Goal: Task Accomplishment & Management: Manage account settings

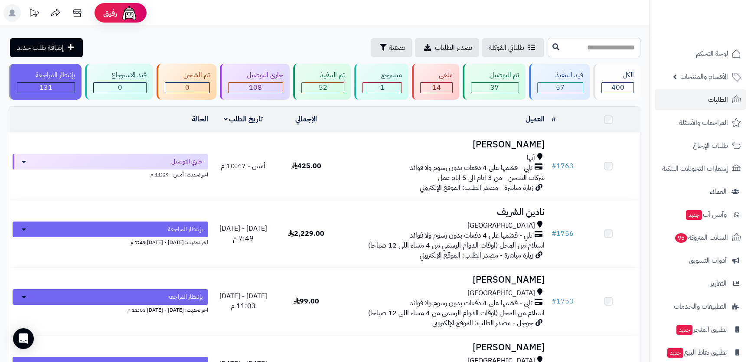
scroll to position [34, 0]
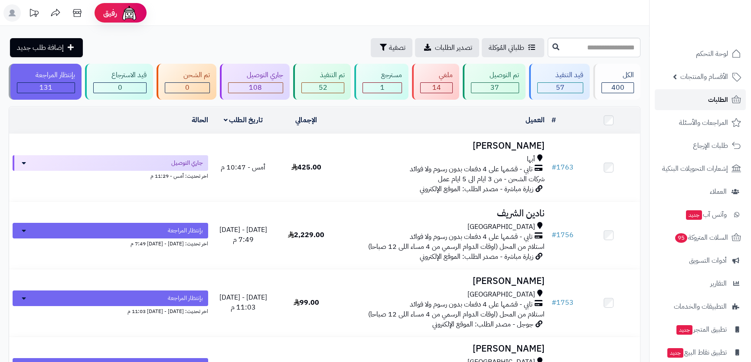
click at [696, 93] on link "الطلبات" at bounding box center [699, 99] width 91 height 21
